Goal: Use online tool/utility: Utilize a website feature to perform a specific function

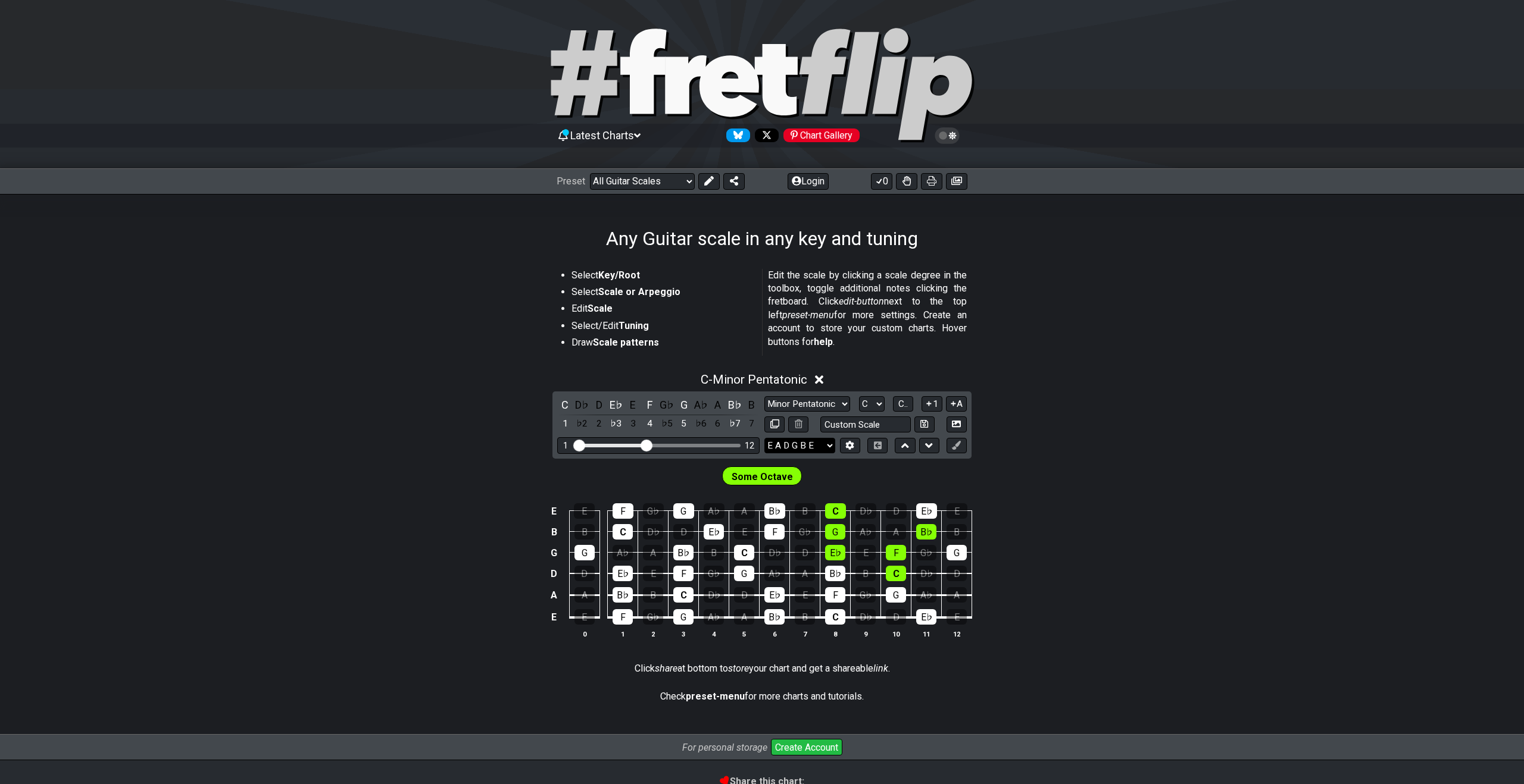
click at [814, 450] on select "E A D G B E E A D G B E E A D G B E B E A D F♯ B A D G C E A D A D G B E E♭ A♭ …" at bounding box center [799, 446] width 71 height 16
select select "E A D G B E"
click at [764, 438] on select "E A D G B E E A D G B E E A D G B E B E A D F♯ B A D G C E A D A D G B E E♭ A♭ …" at bounding box center [799, 446] width 71 height 16
click at [853, 422] on input "text" at bounding box center [865, 424] width 90 height 16
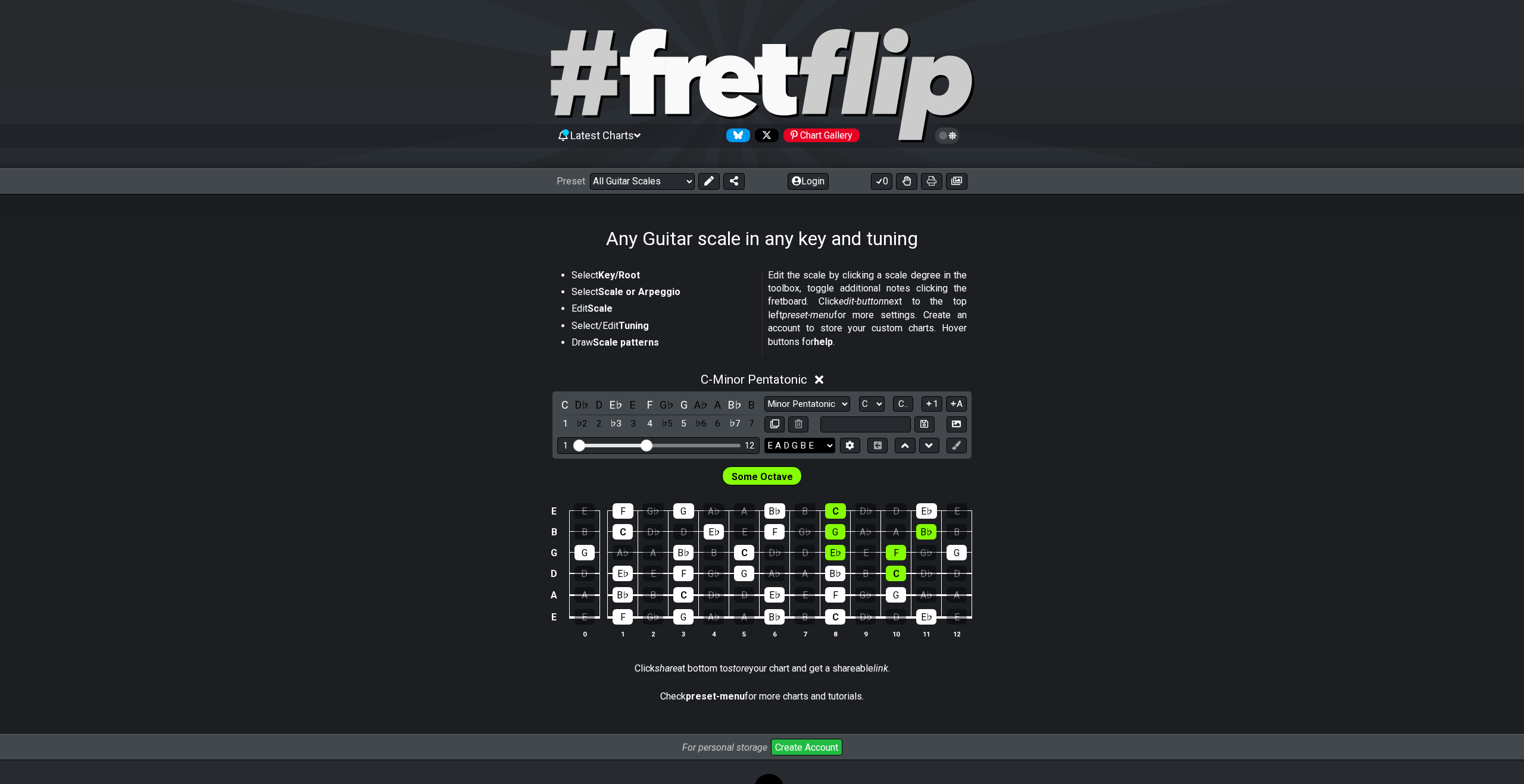
type input "Custom Scale"
click at [794, 444] on select "E A D G B E E A D G B E E A D G B E B E A D F♯ B A D G C E A D A D G B E E♭ A♭ …" at bounding box center [799, 446] width 71 height 16
select select "E A D G B E"
click at [764, 438] on select "E A D G B E E A D G B E E A D G B E B E A D F♯ B A D G C E A D A D G B E E♭ A♭ …" at bounding box center [799, 446] width 71 height 16
click at [892, 428] on input "text" at bounding box center [865, 424] width 90 height 16
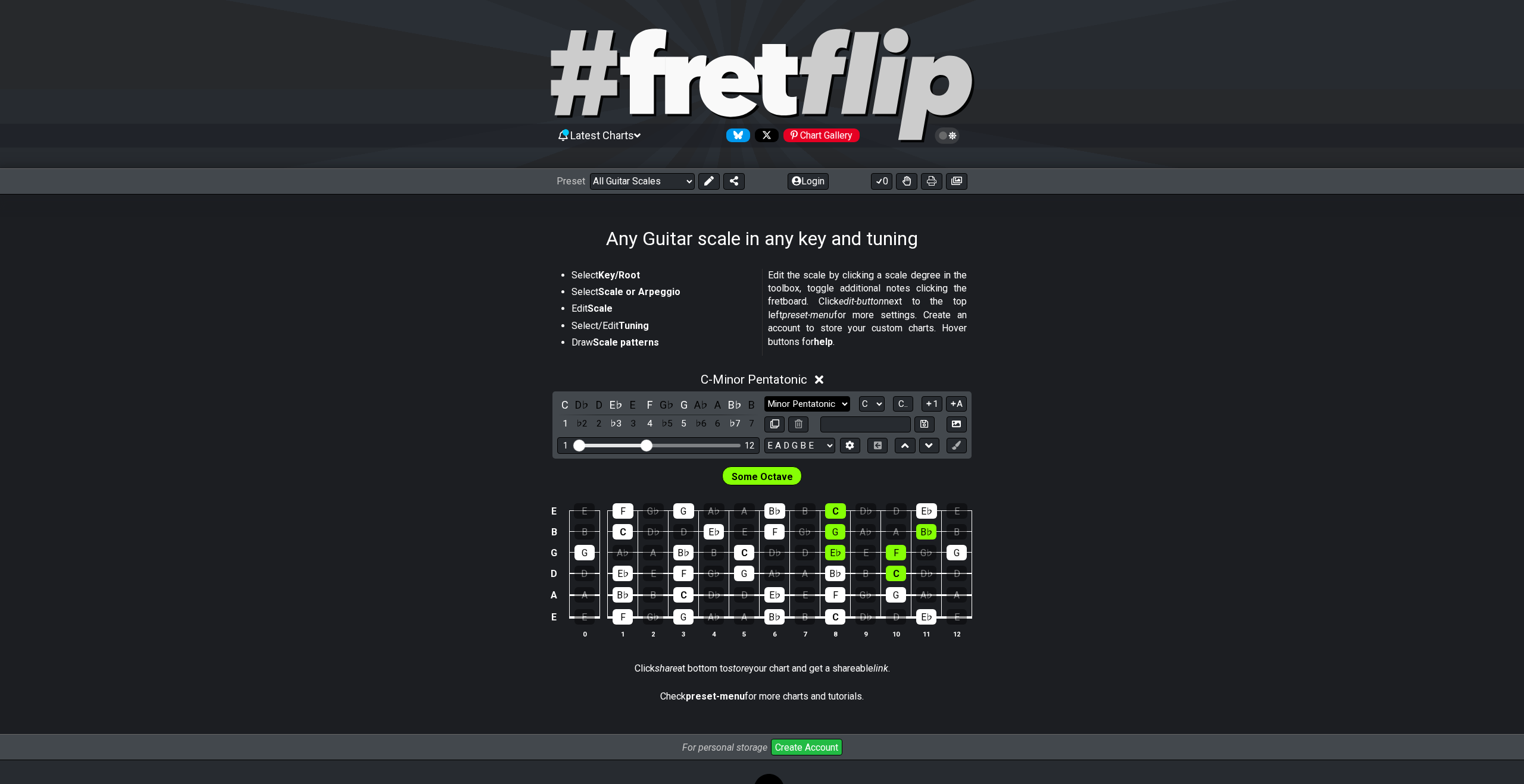
type input "Custom Scale"
click at [806, 397] on select "Minor Pentatonic Root Minor Pentatonic Major Pentatonic Minor Blues Major Blues…" at bounding box center [807, 404] width 86 height 16
click at [866, 431] on input "text" at bounding box center [865, 424] width 90 height 16
type input "Custom Scale"
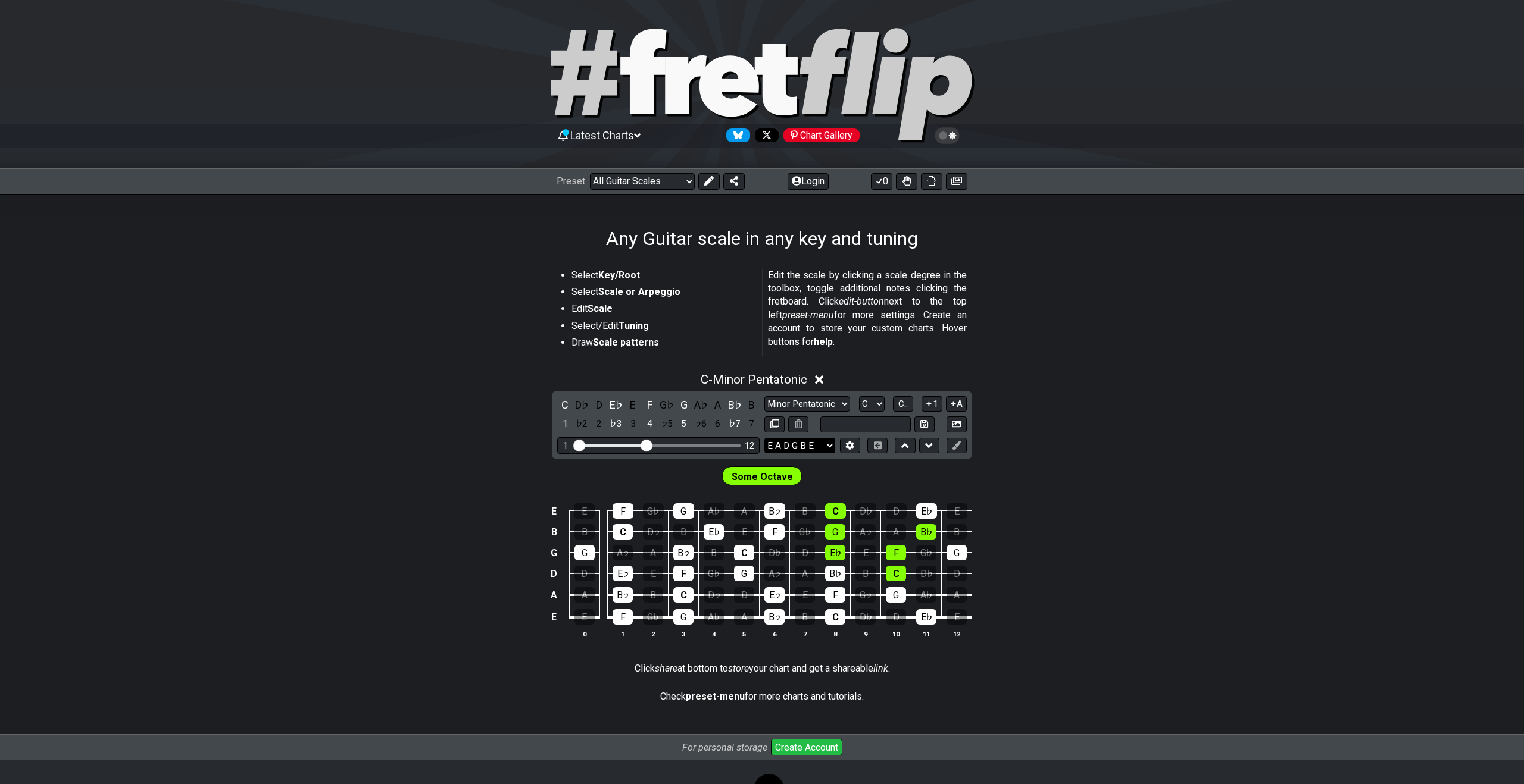
click at [780, 444] on select "E A D G B E E A D G B E E A D G B E B E A D F♯ B A D G C E A D A D G B E E♭ A♭ …" at bounding box center [799, 446] width 71 height 16
select select "Eb Ab Db Gb Bb Eb"
click at [764, 438] on select "E A D G B E E A D G B E E A D G B E B E A D F♯ B A D G C E A D A D G B E E♭ A♭ …" at bounding box center [799, 446] width 71 height 16
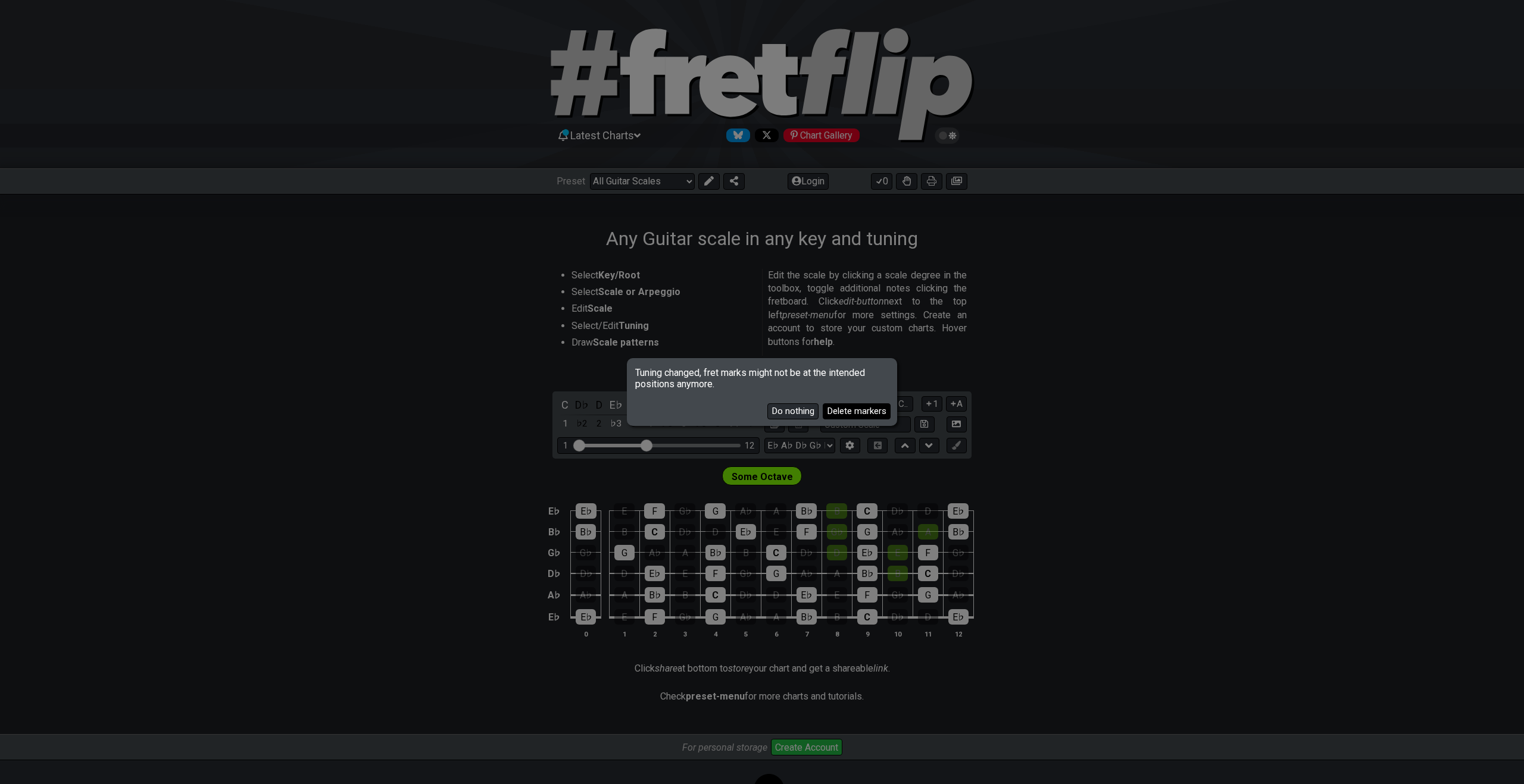
click at [864, 415] on button "Delete markers" at bounding box center [856, 411] width 68 height 16
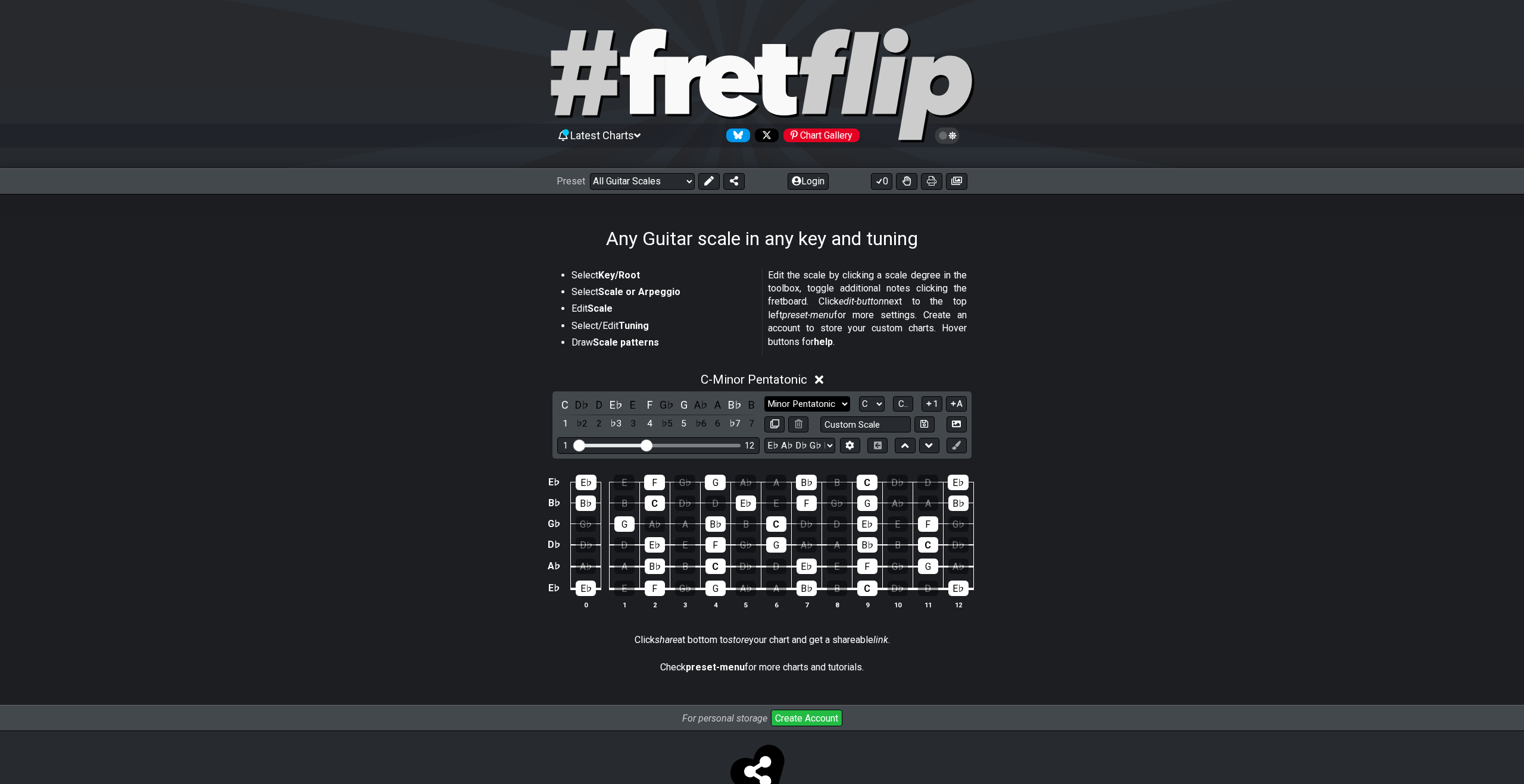
click at [822, 407] on select "Minor Pentatonic Root Minor Pentatonic Major Pentatonic Minor Blues Major Blues…" at bounding box center [807, 404] width 86 height 16
click at [764, 396] on select "Minor Pentatonic Root Minor Pentatonic Major Pentatonic Minor Blues Major Blues…" at bounding box center [807, 404] width 86 height 16
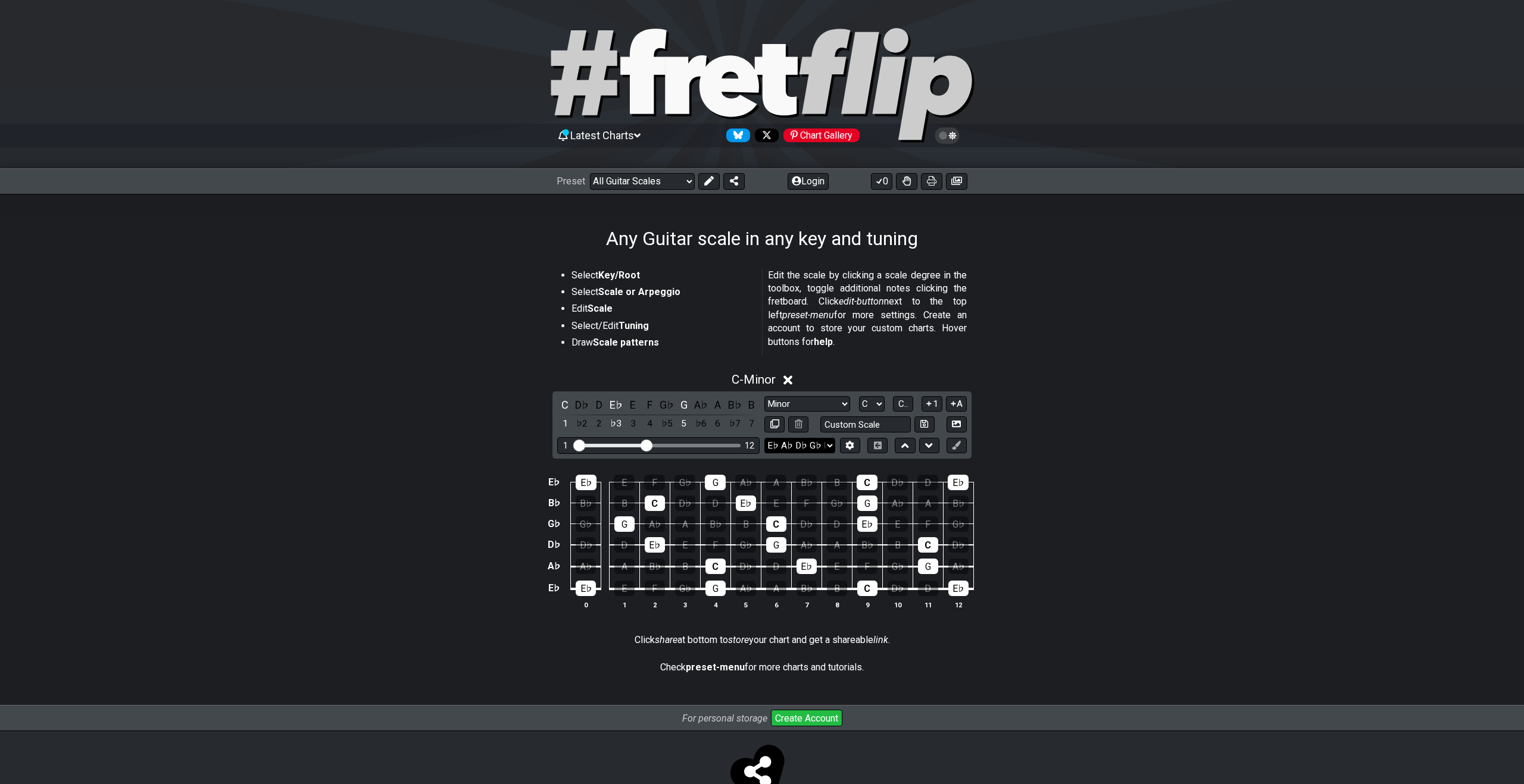
click at [817, 446] on select "E A D G B E E A D G B E E A D G B E B E A D F♯ B A D G C E A D A D G B E E♭ A♭ …" at bounding box center [799, 446] width 71 height 16
click at [819, 398] on select "Minor Pentatonic Root Minor Pentatonic Major Pentatonic Minor Blues Major Blues…" at bounding box center [807, 404] width 86 height 16
select select "Minor / Aeolian"
click at [764, 396] on select "Minor Pentatonic Root Minor Pentatonic Major Pentatonic Minor Blues Major Blues…" at bounding box center [807, 404] width 86 height 16
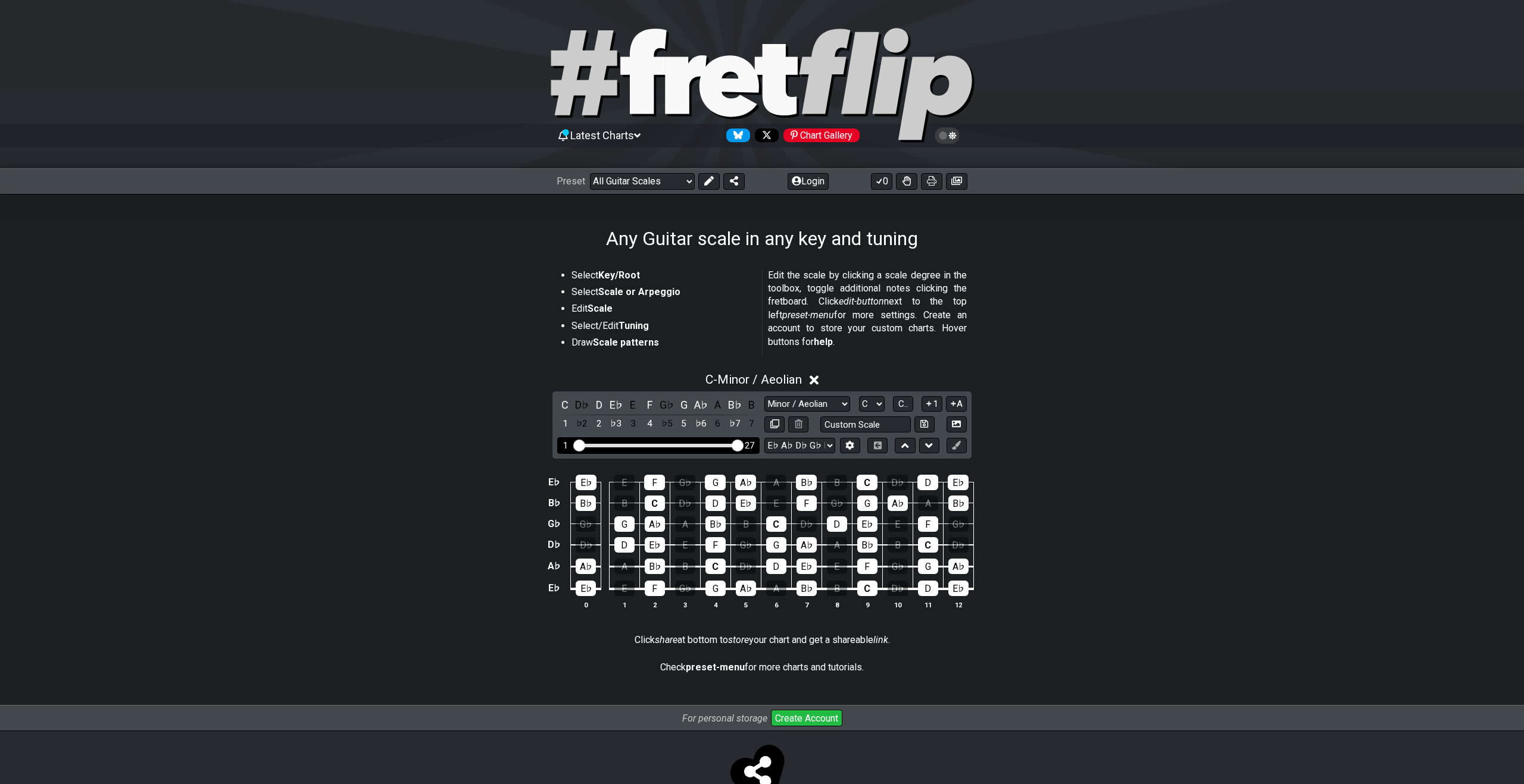
drag, startPoint x: 648, startPoint y: 446, endPoint x: 749, endPoint y: 453, distance: 101.2
click at [743, 444] on input "Visible fret range" at bounding box center [657, 444] width 169 height 0
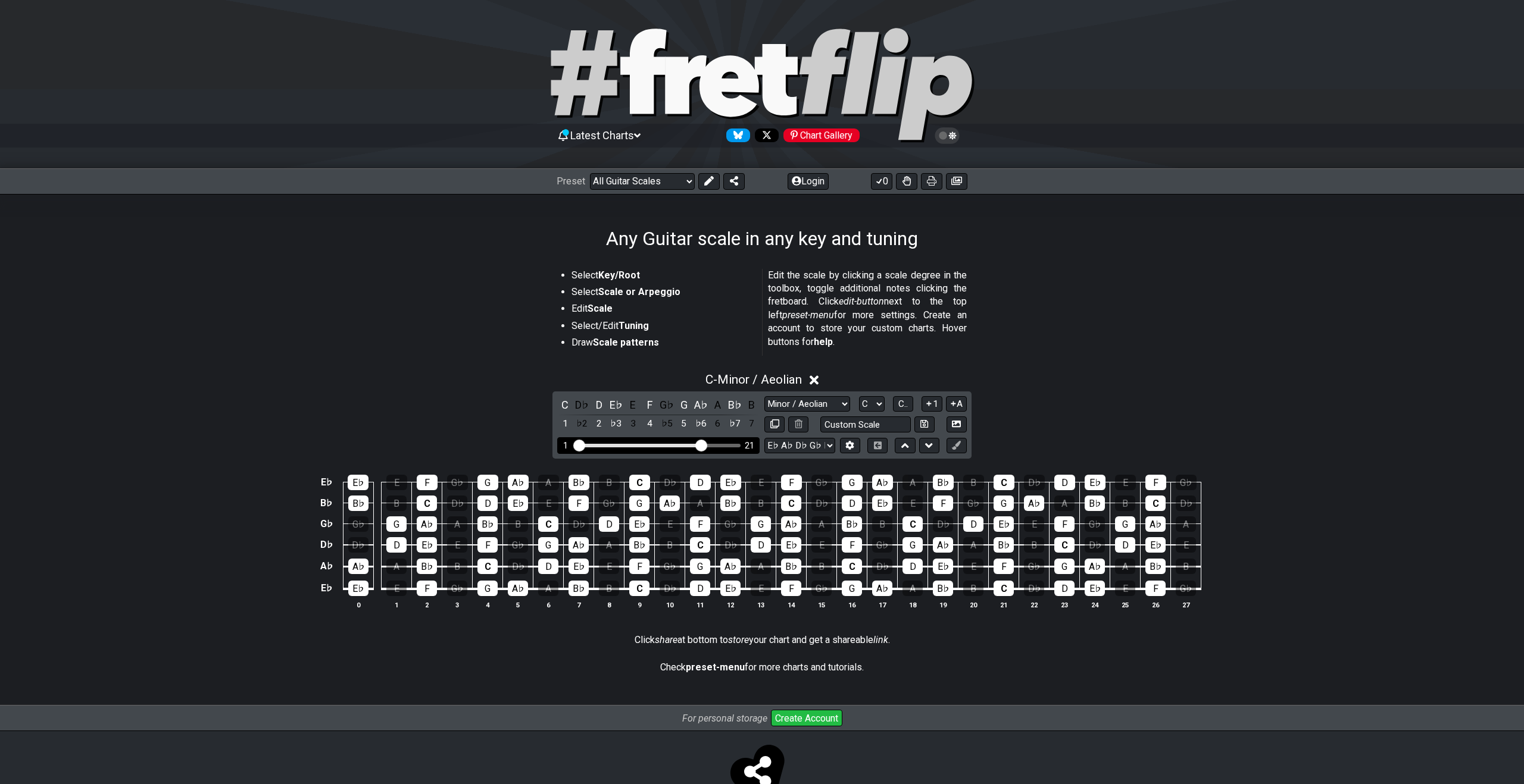
drag, startPoint x: 734, startPoint y: 447, endPoint x: 702, endPoint y: 447, distance: 32.0
click at [702, 444] on input "Visible fret range" at bounding box center [657, 444] width 169 height 0
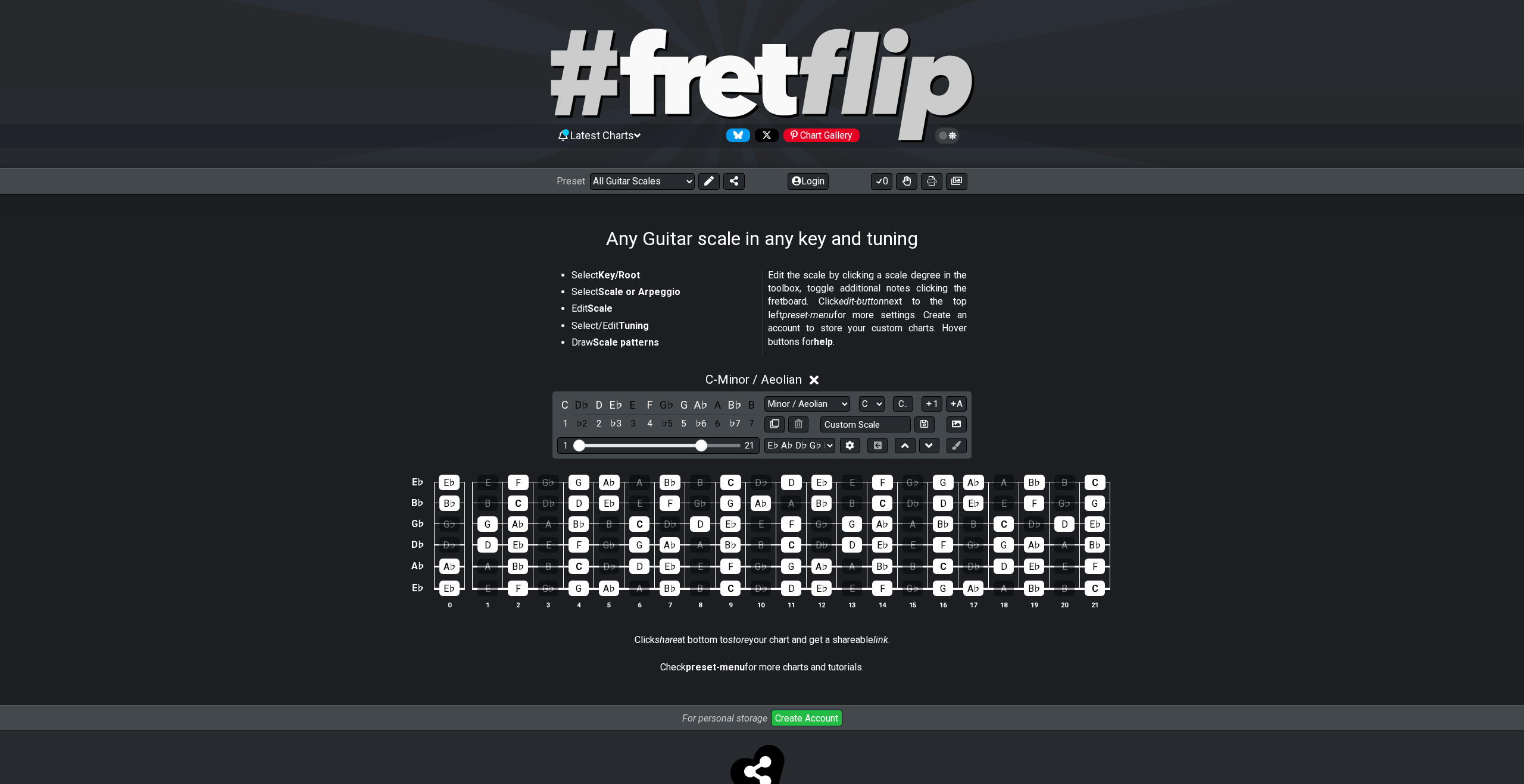
click at [1349, 474] on div "E♭ E♭ E F G♭ G A♭ A B♭ B C D♭ D E♭ E F G♭ G A♭ A B♭ B C B♭ B♭ B C D♭ D E♭ E F G…" at bounding box center [762, 543] width 1524 height 167
